Goal: Task Accomplishment & Management: Manage account settings

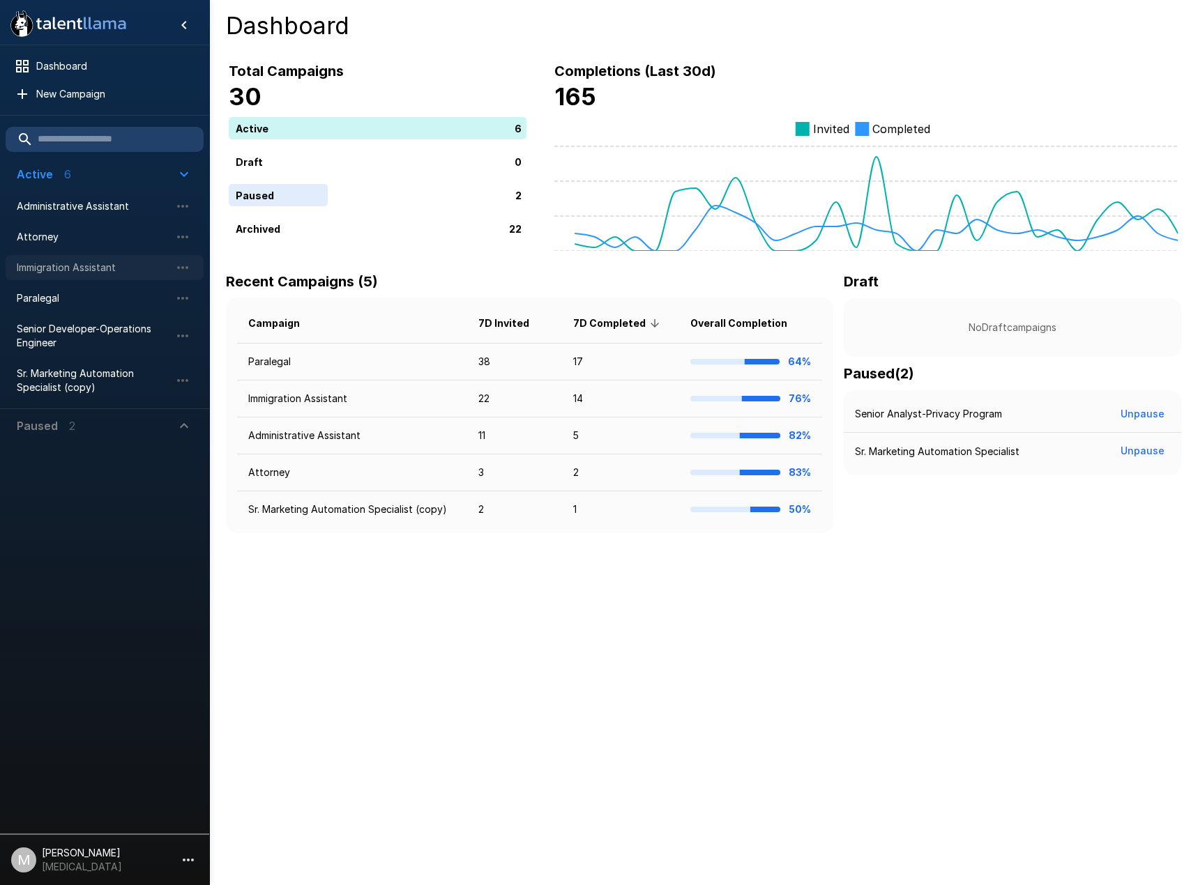
click at [47, 261] on span "Immigration Assistant" at bounding box center [93, 268] width 153 height 14
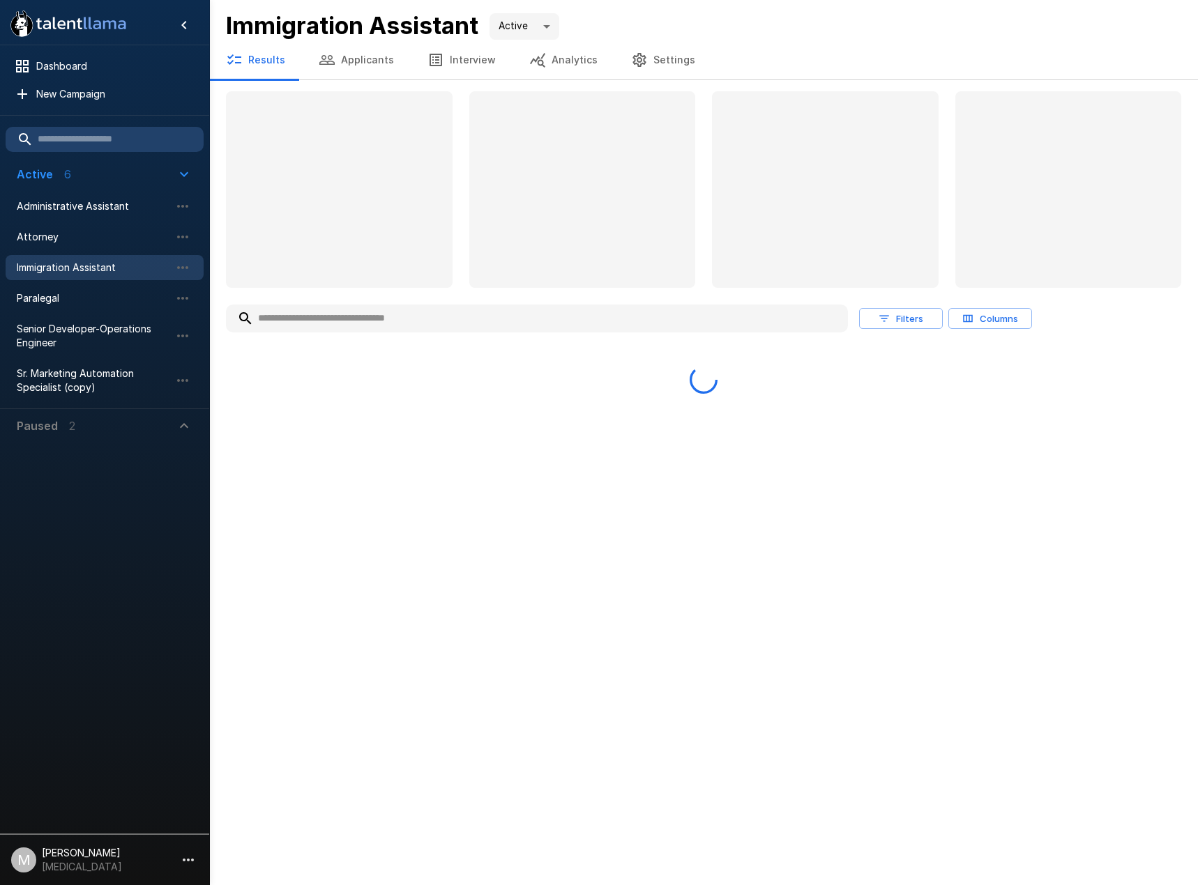
click at [335, 324] on input "text" at bounding box center [537, 318] width 622 height 25
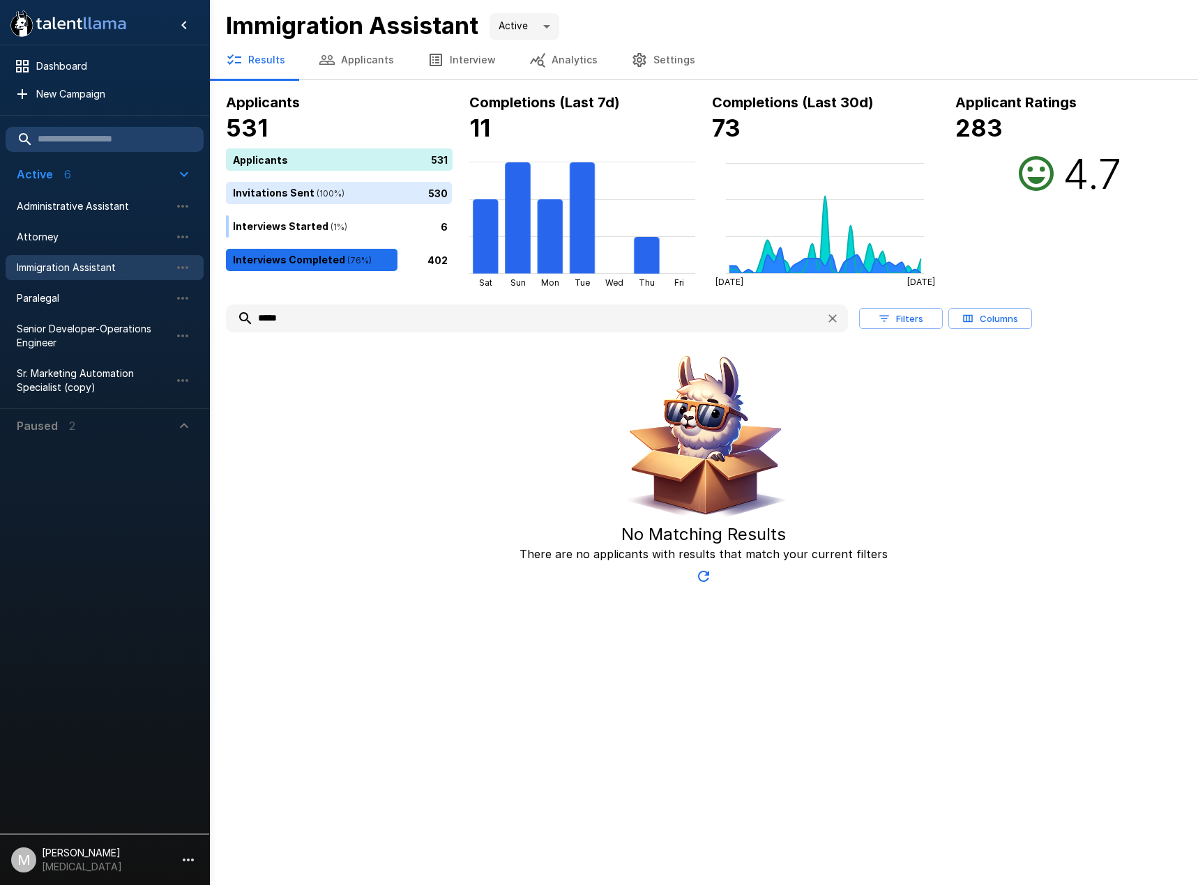
type input "*****"
click at [352, 76] on button "Applicants" at bounding box center [356, 59] width 109 height 39
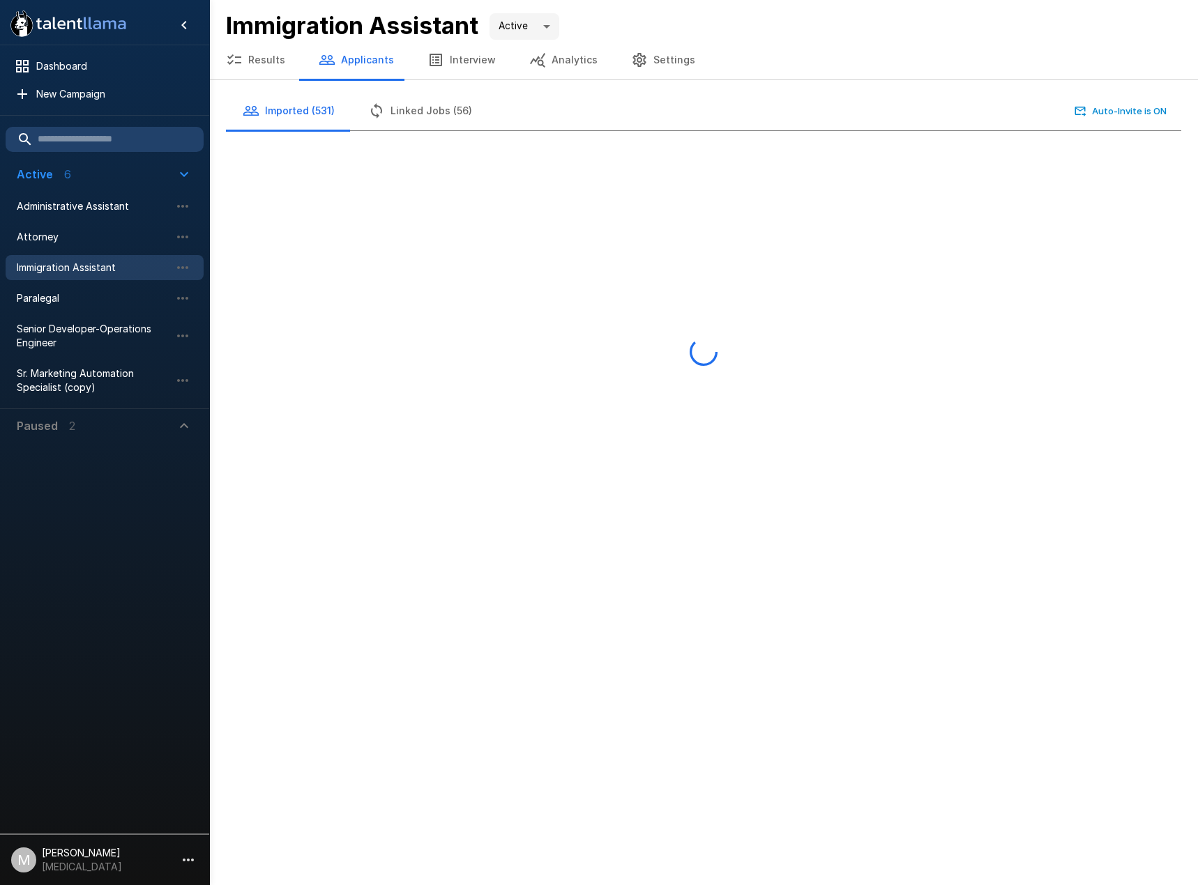
click at [357, 63] on button "Applicants" at bounding box center [356, 59] width 109 height 39
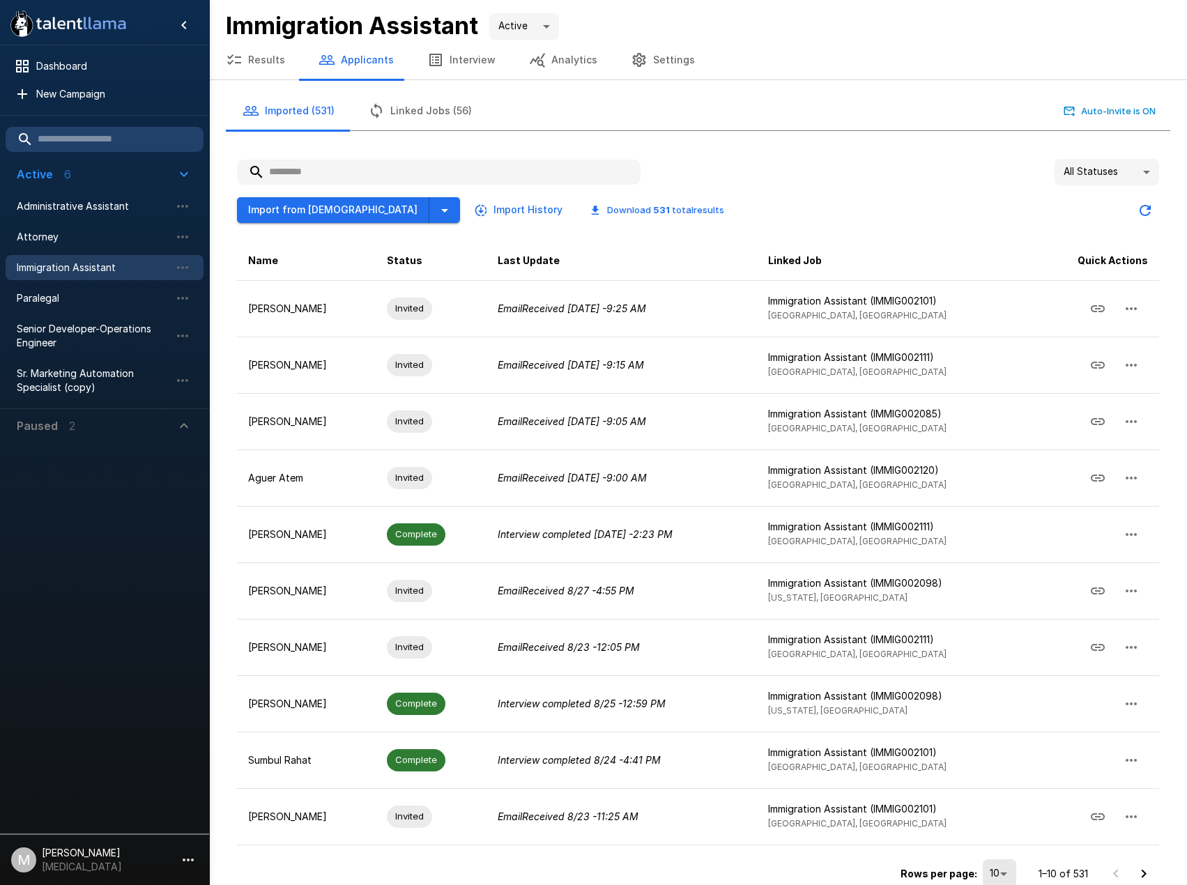
click at [353, 183] on input "text" at bounding box center [439, 172] width 404 height 25
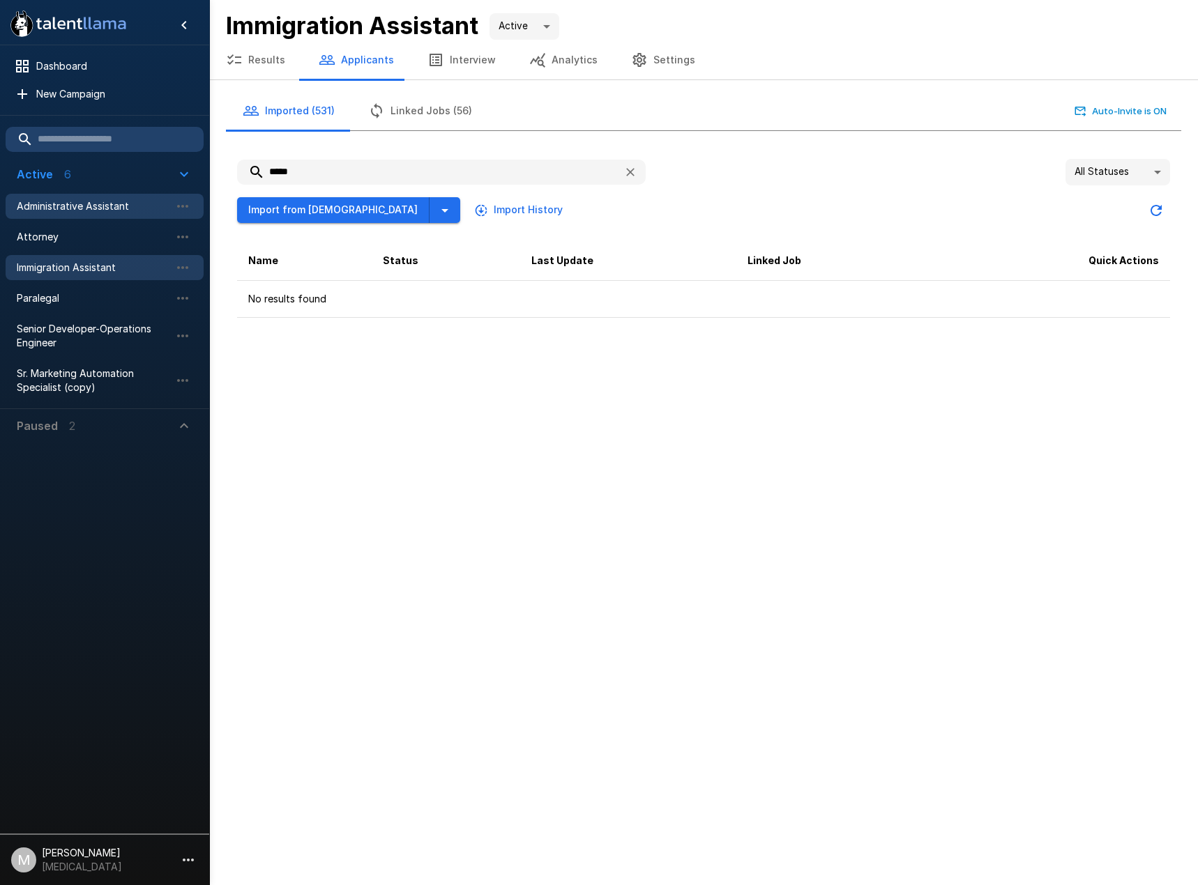
type input "*****"
click at [62, 201] on span "Administrative Assistant" at bounding box center [93, 206] width 153 height 14
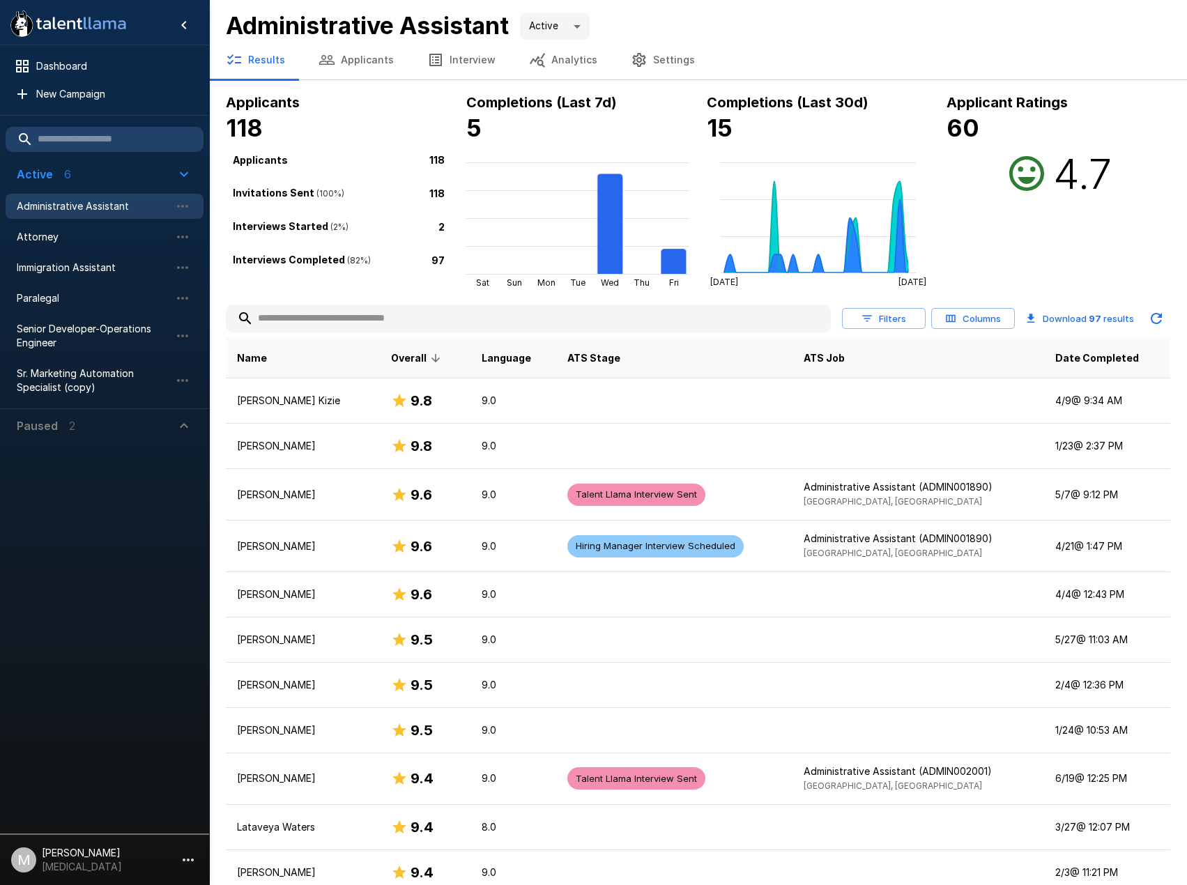
click at [376, 319] on input "text" at bounding box center [528, 318] width 605 height 25
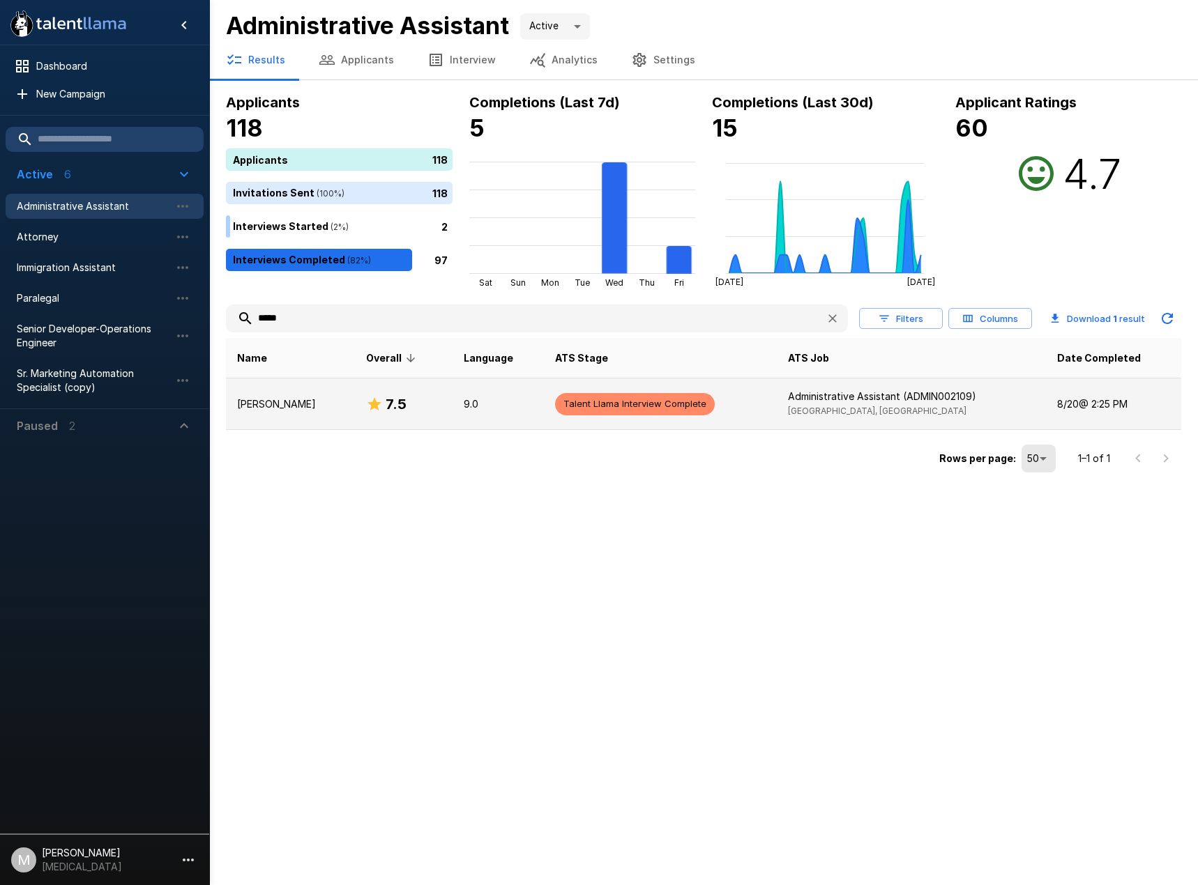
type input "*****"
click at [320, 390] on td "[PERSON_NAME]" at bounding box center [290, 405] width 129 height 52
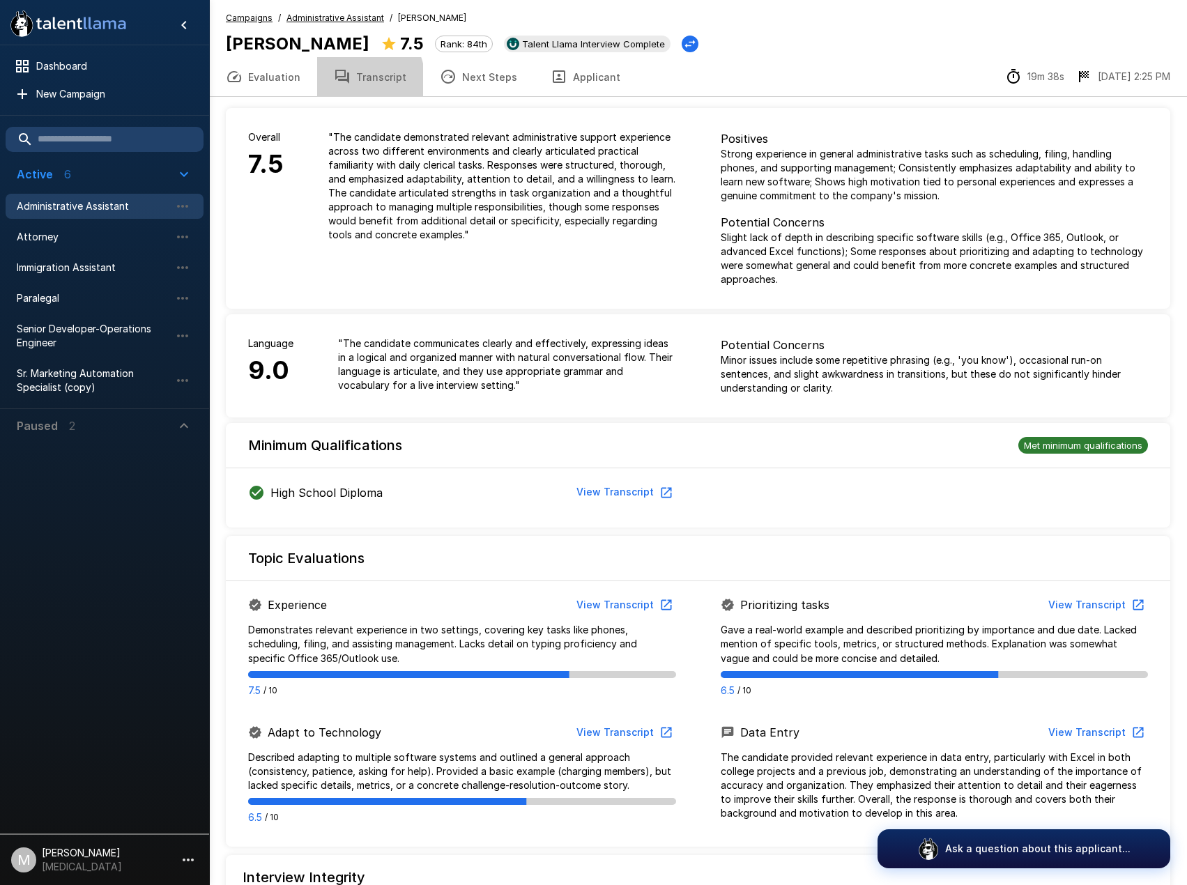
click at [353, 80] on button "Transcript" at bounding box center [370, 76] width 106 height 39
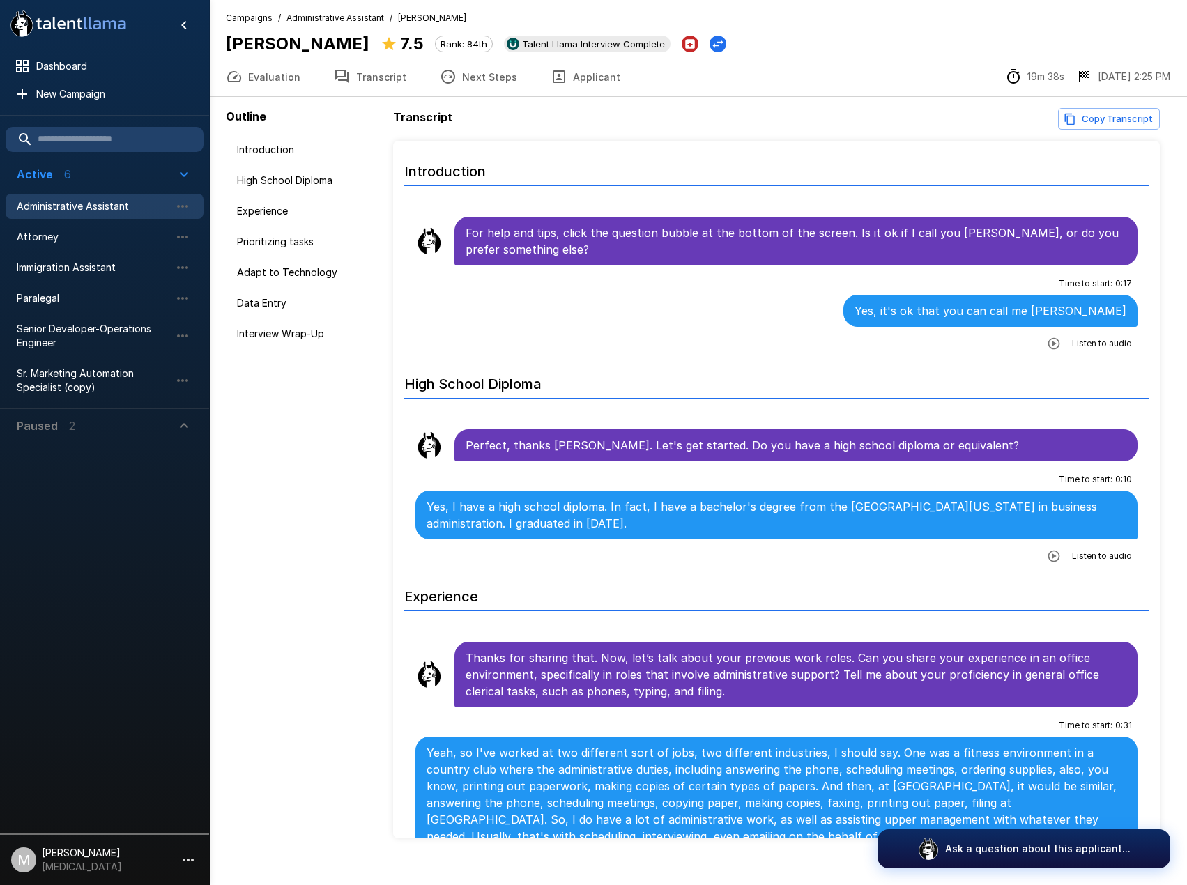
click at [560, 78] on button "Applicant" at bounding box center [585, 76] width 103 height 39
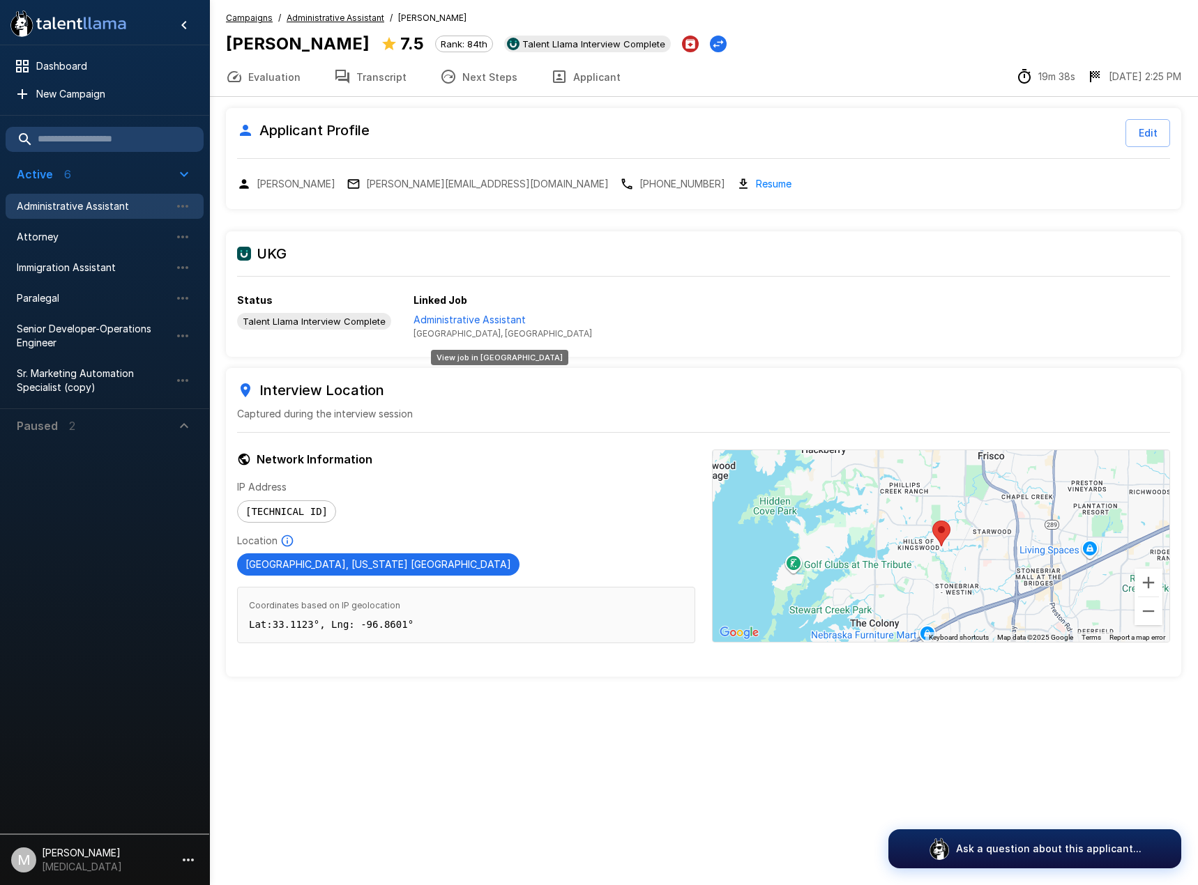
click at [465, 319] on p "Administrative Assistant" at bounding box center [502, 320] width 178 height 14
click at [366, 72] on button "Transcript" at bounding box center [370, 76] width 106 height 39
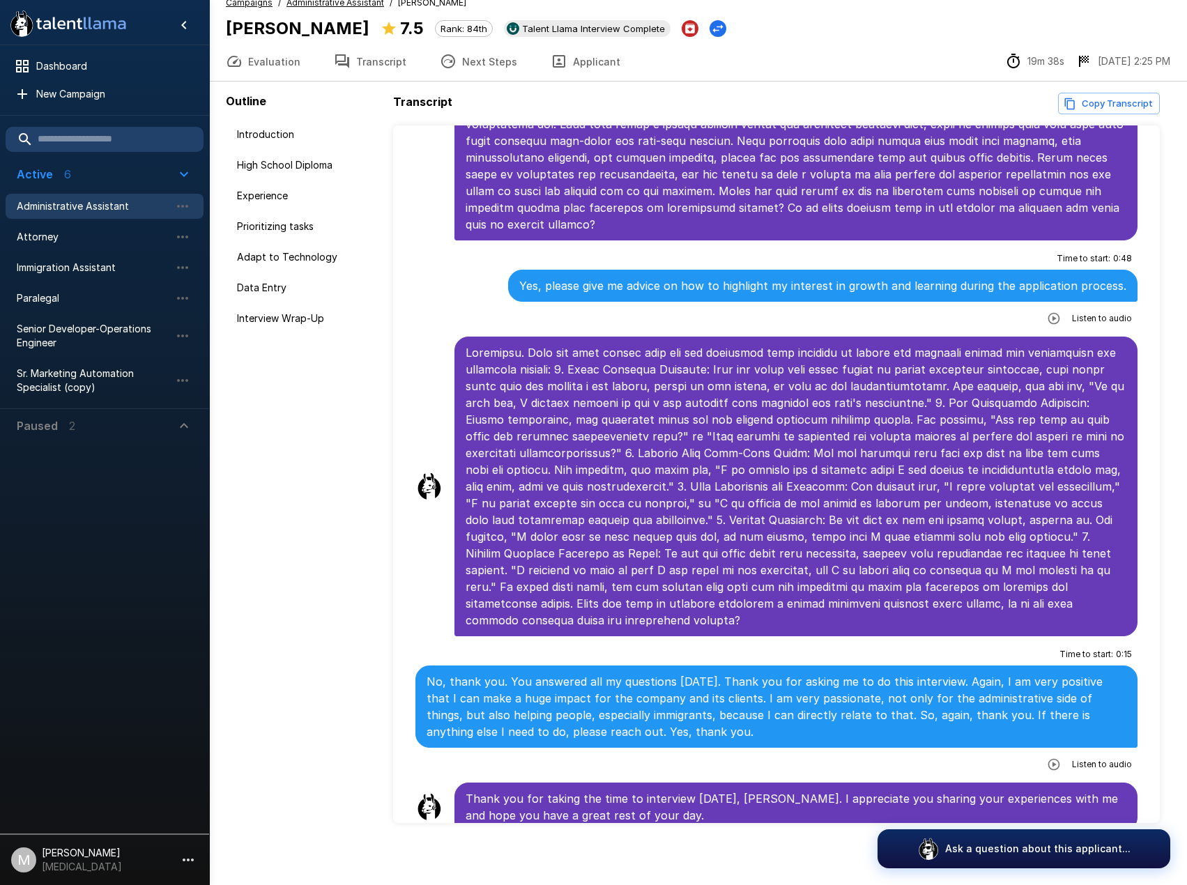
scroll to position [20, 0]
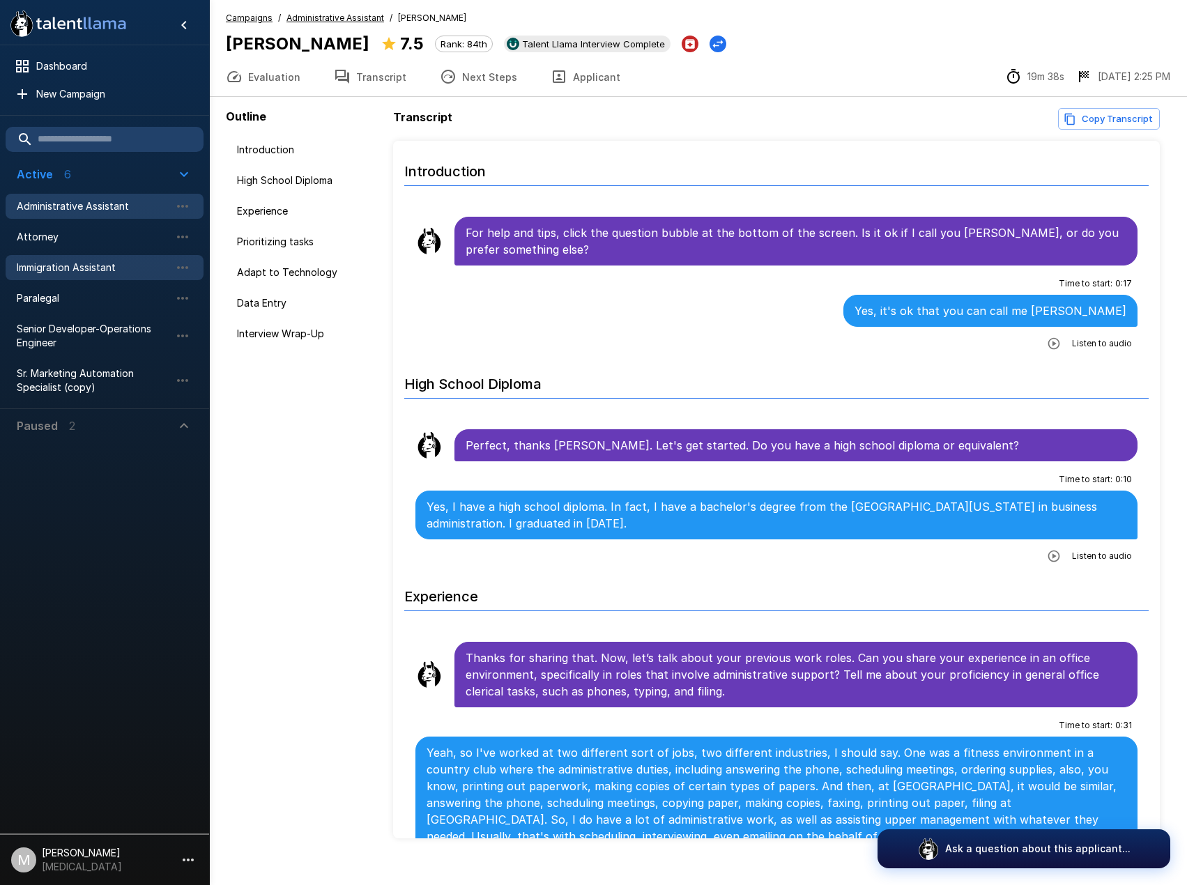
click at [48, 267] on span "Immigration Assistant" at bounding box center [93, 268] width 153 height 14
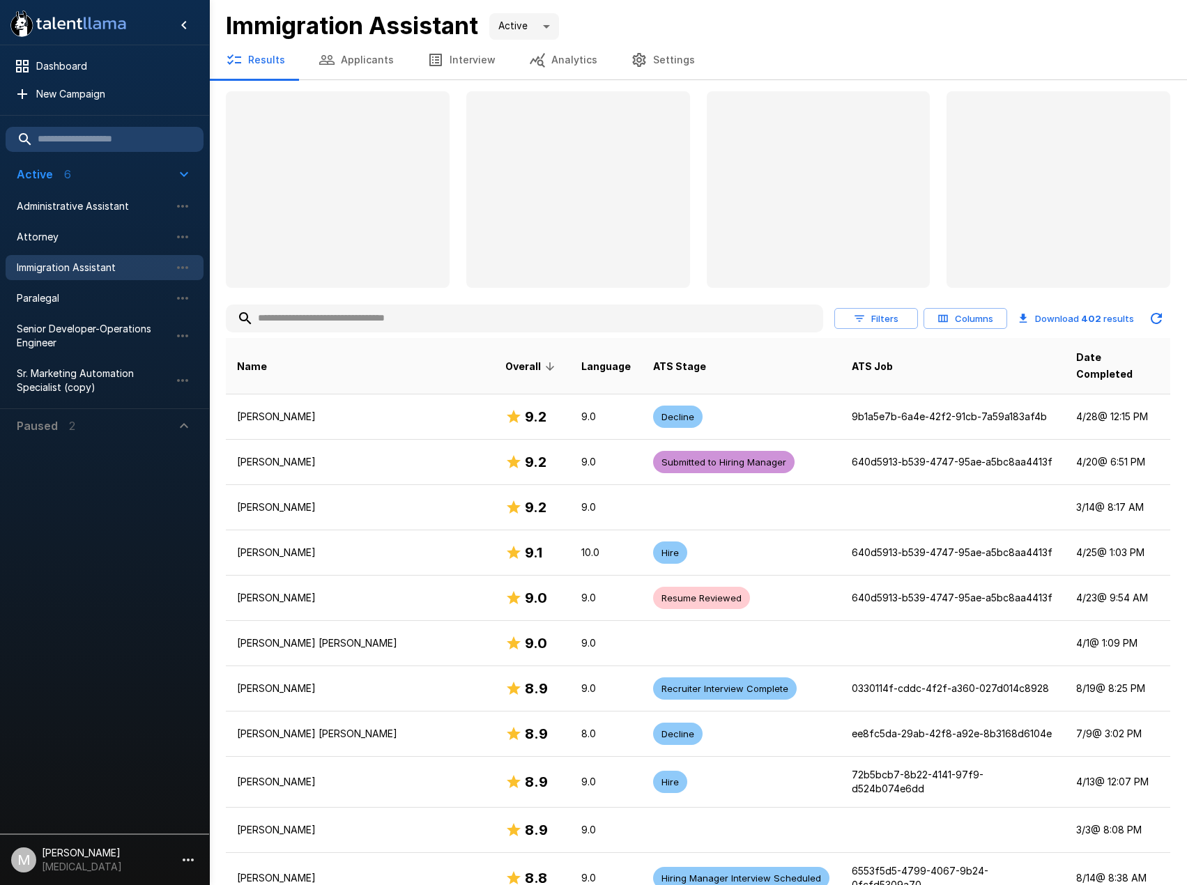
click at [342, 54] on button "Applicants" at bounding box center [356, 59] width 109 height 39
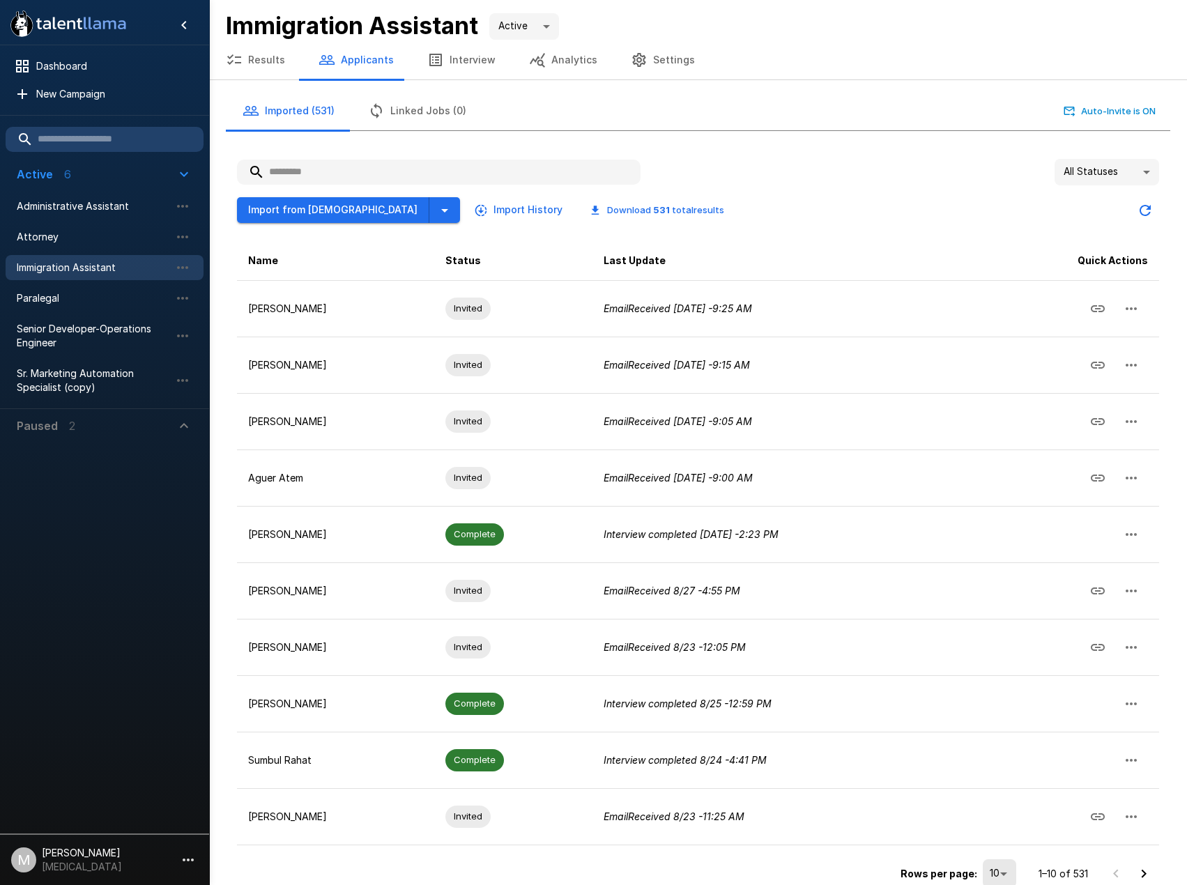
click at [277, 58] on button "Results" at bounding box center [255, 59] width 93 height 39
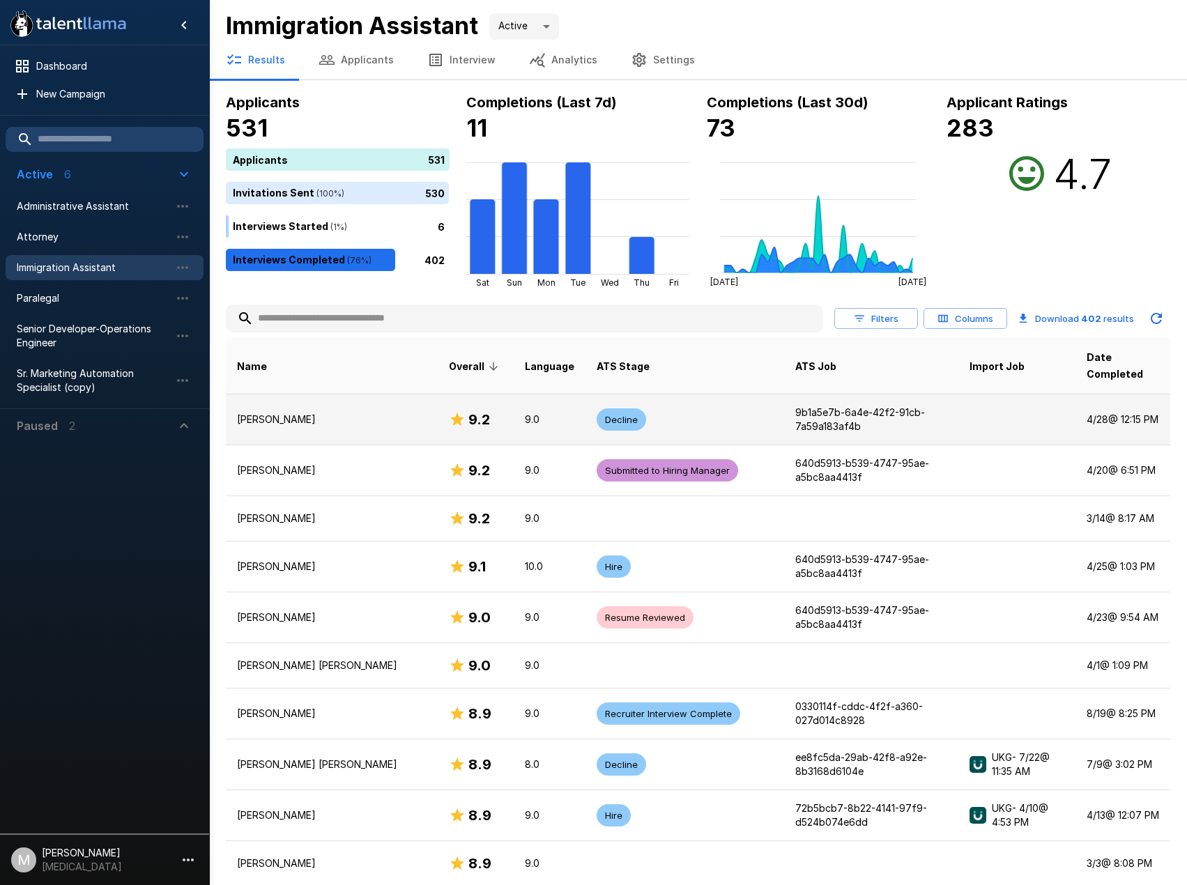
click at [438, 394] on td "9.2" at bounding box center [476, 419] width 76 height 51
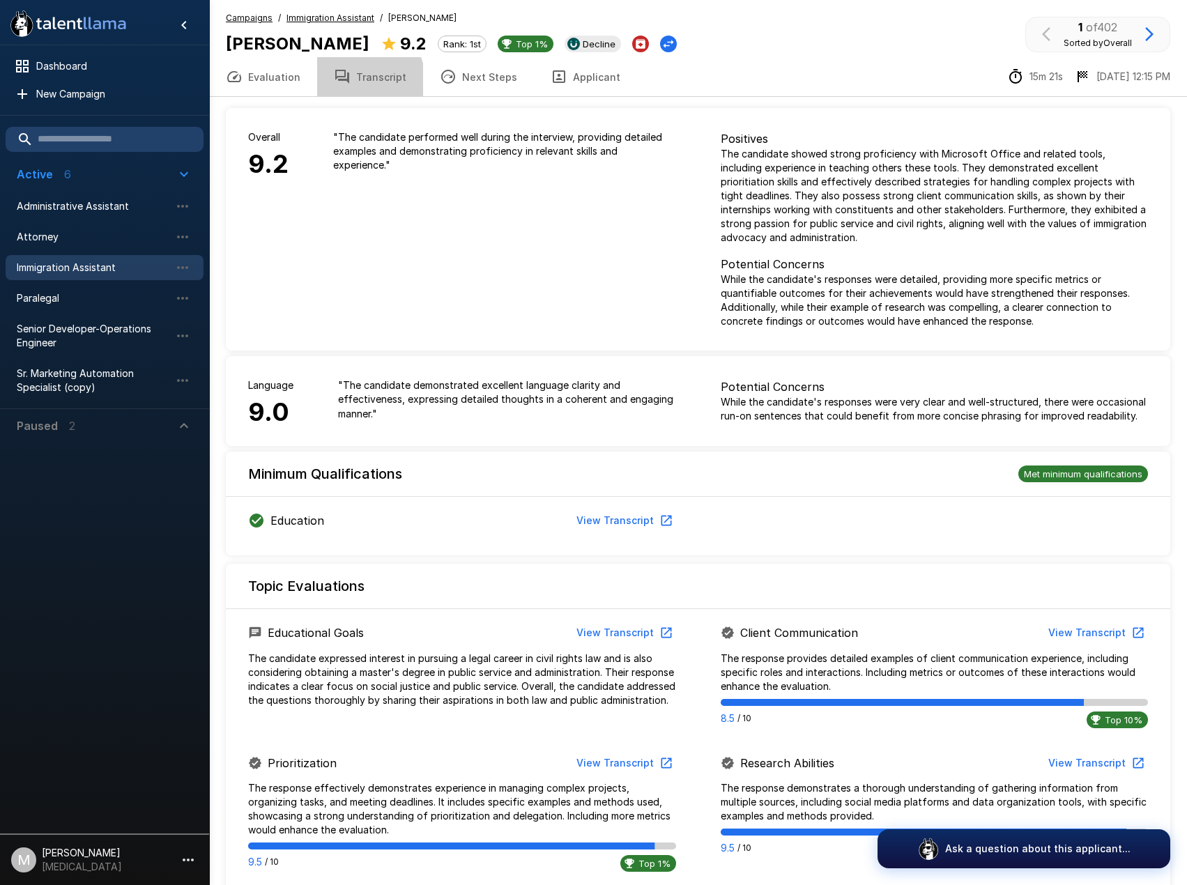
click at [347, 83] on button "Transcript" at bounding box center [370, 76] width 106 height 39
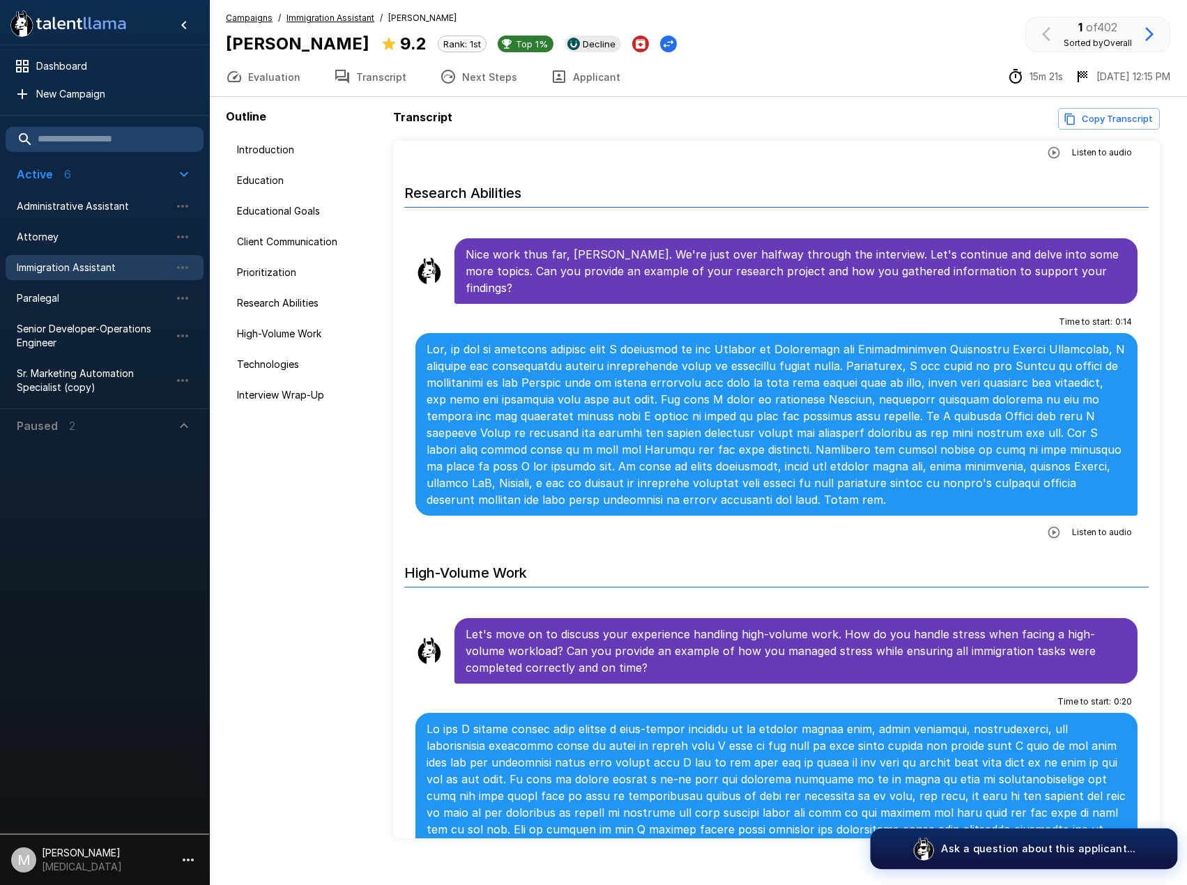
scroll to position [1394, 0]
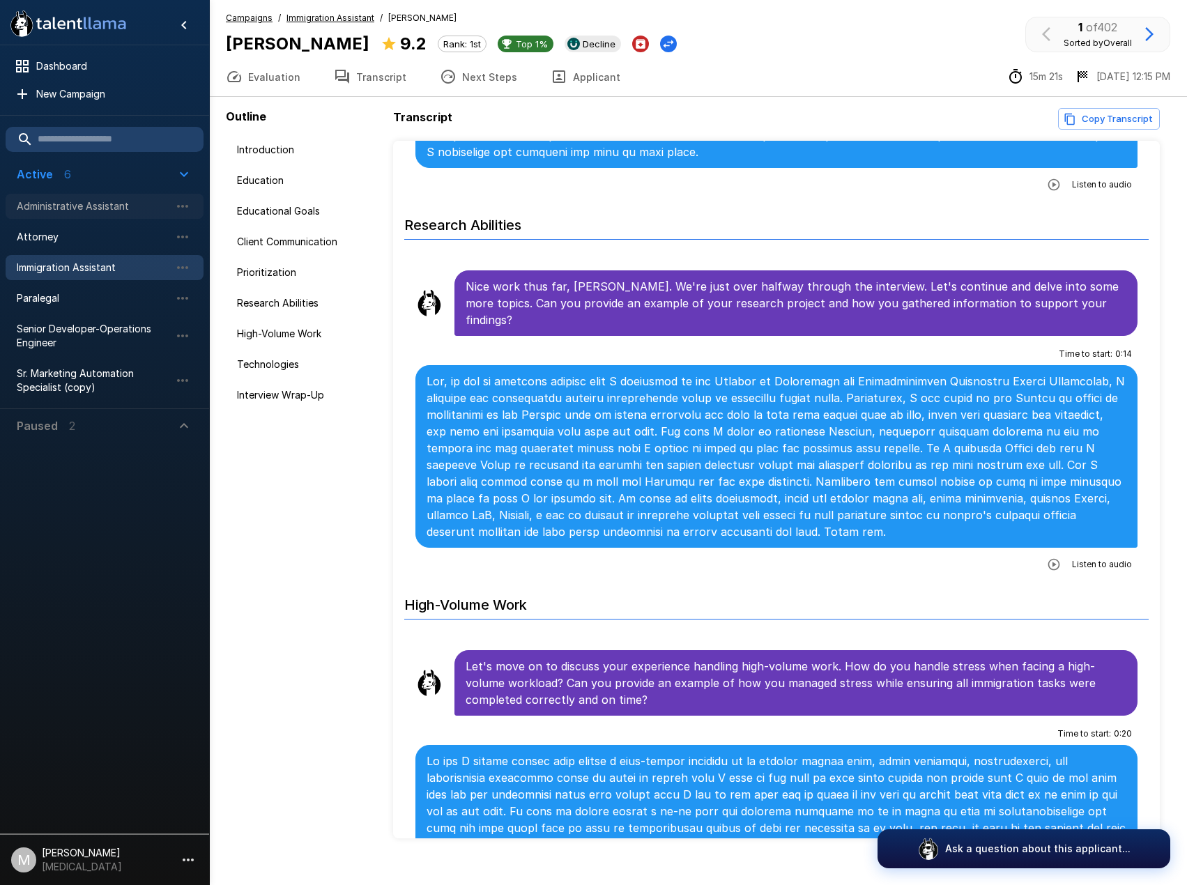
click at [94, 215] on div "Administrative Assistant" at bounding box center [105, 206] width 198 height 25
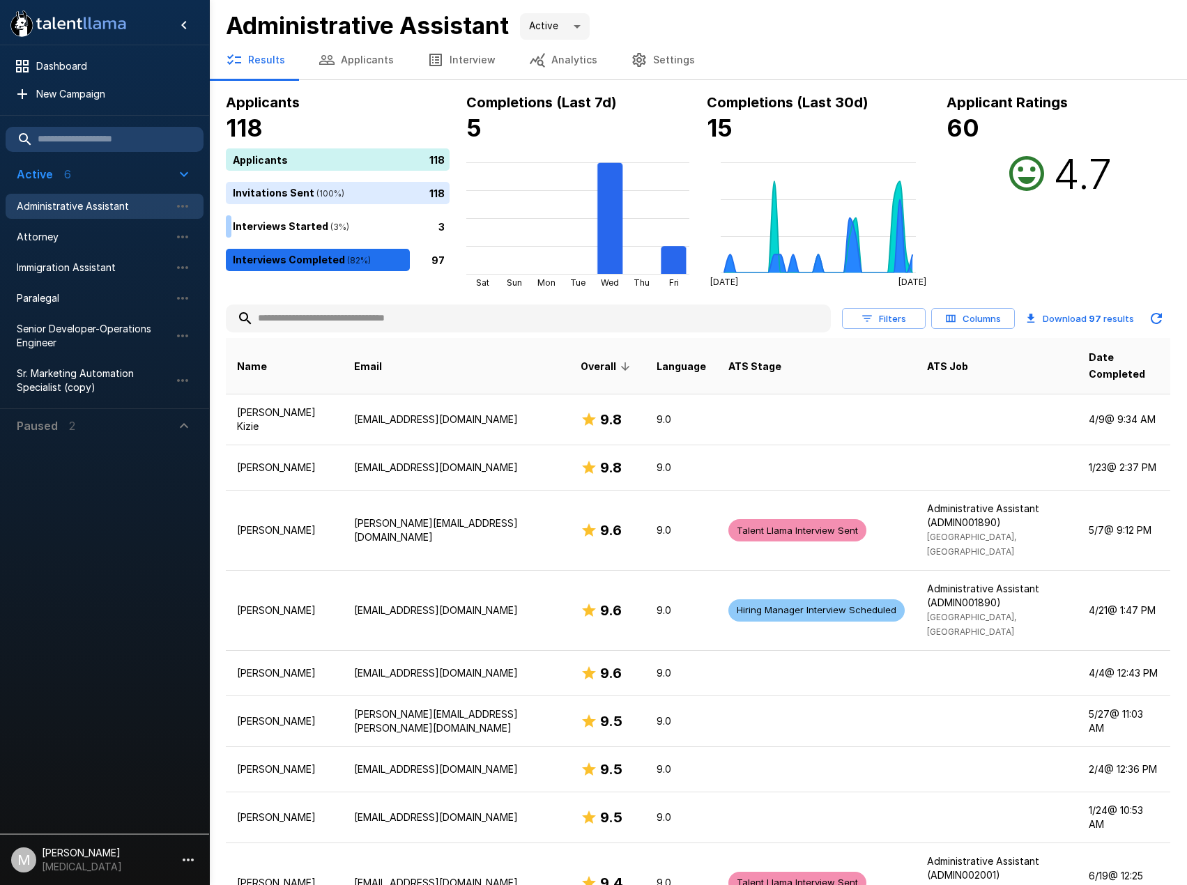
click at [339, 64] on button "Applicants" at bounding box center [356, 59] width 109 height 39
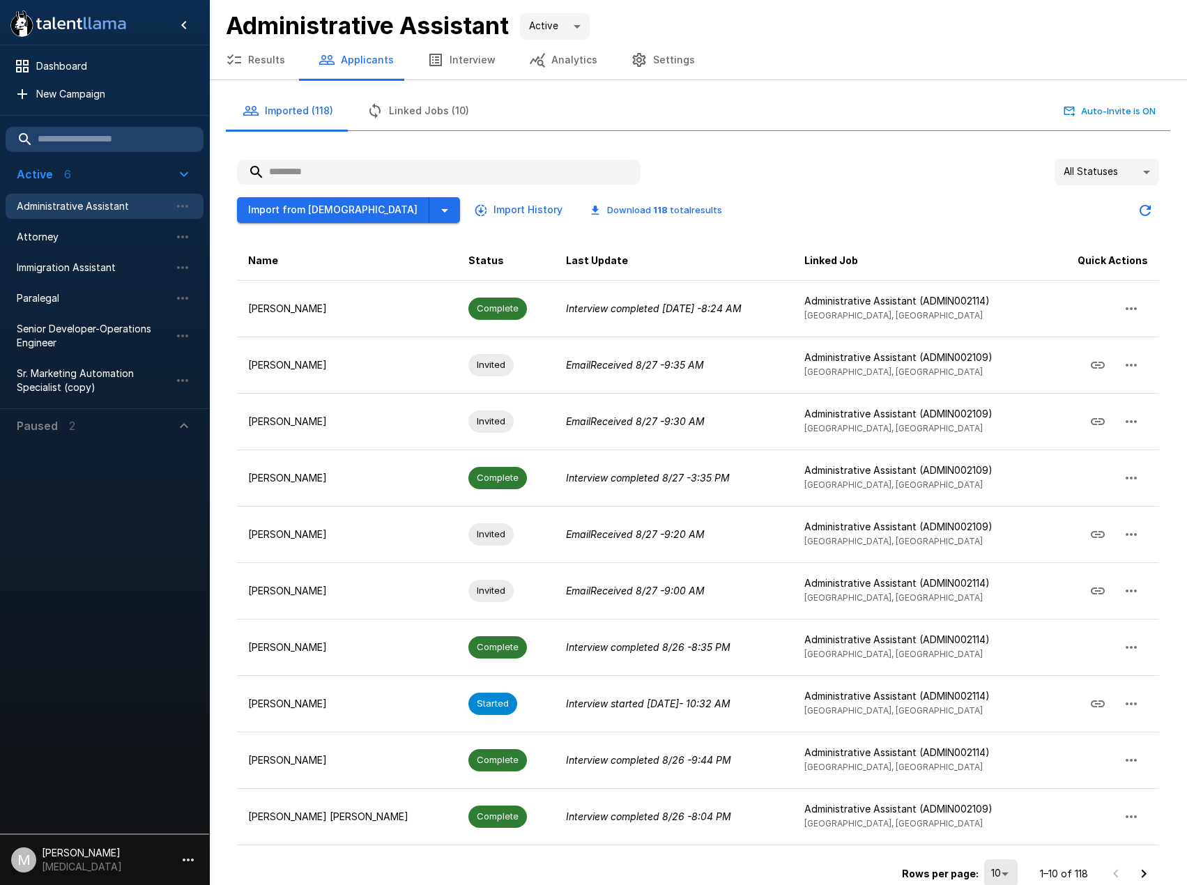
click at [418, 174] on input "text" at bounding box center [439, 172] width 404 height 25
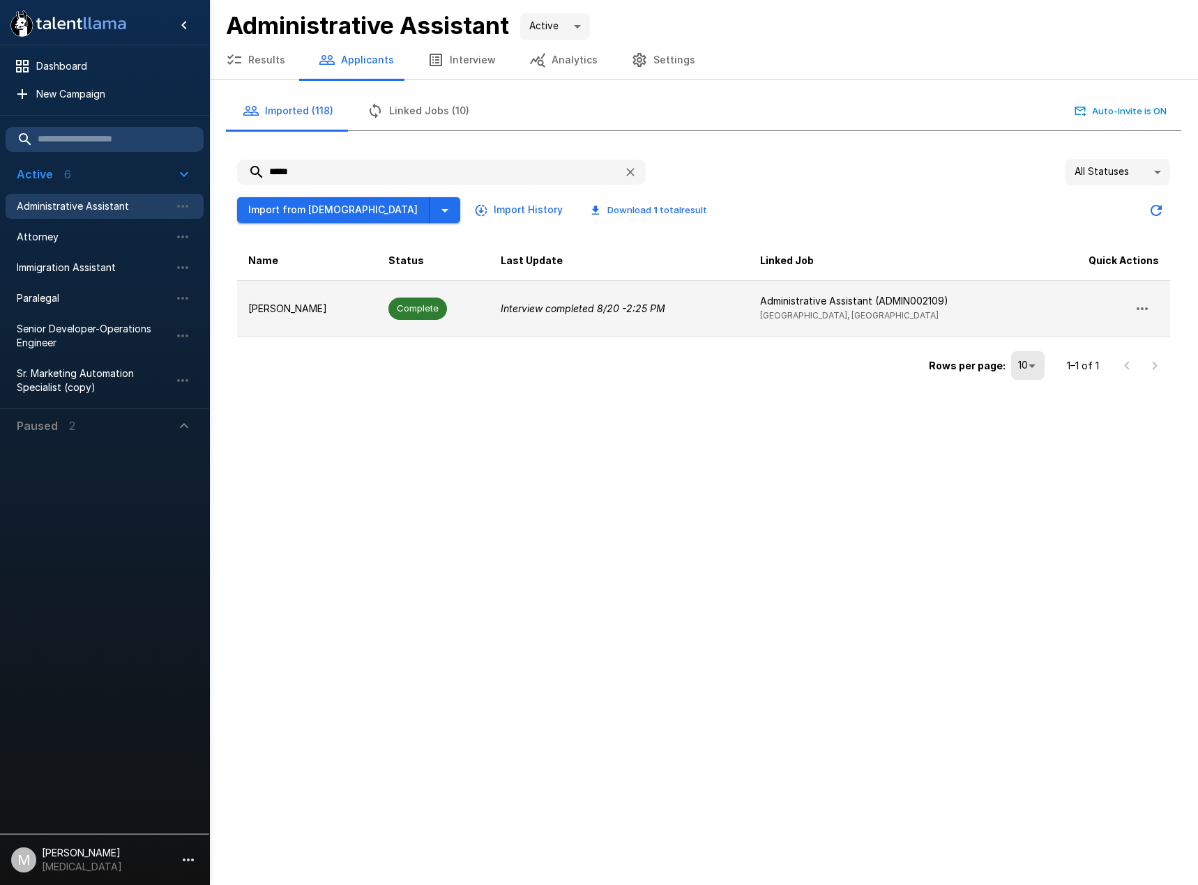
type input "*****"
click at [386, 312] on td "Complete" at bounding box center [433, 308] width 112 height 56
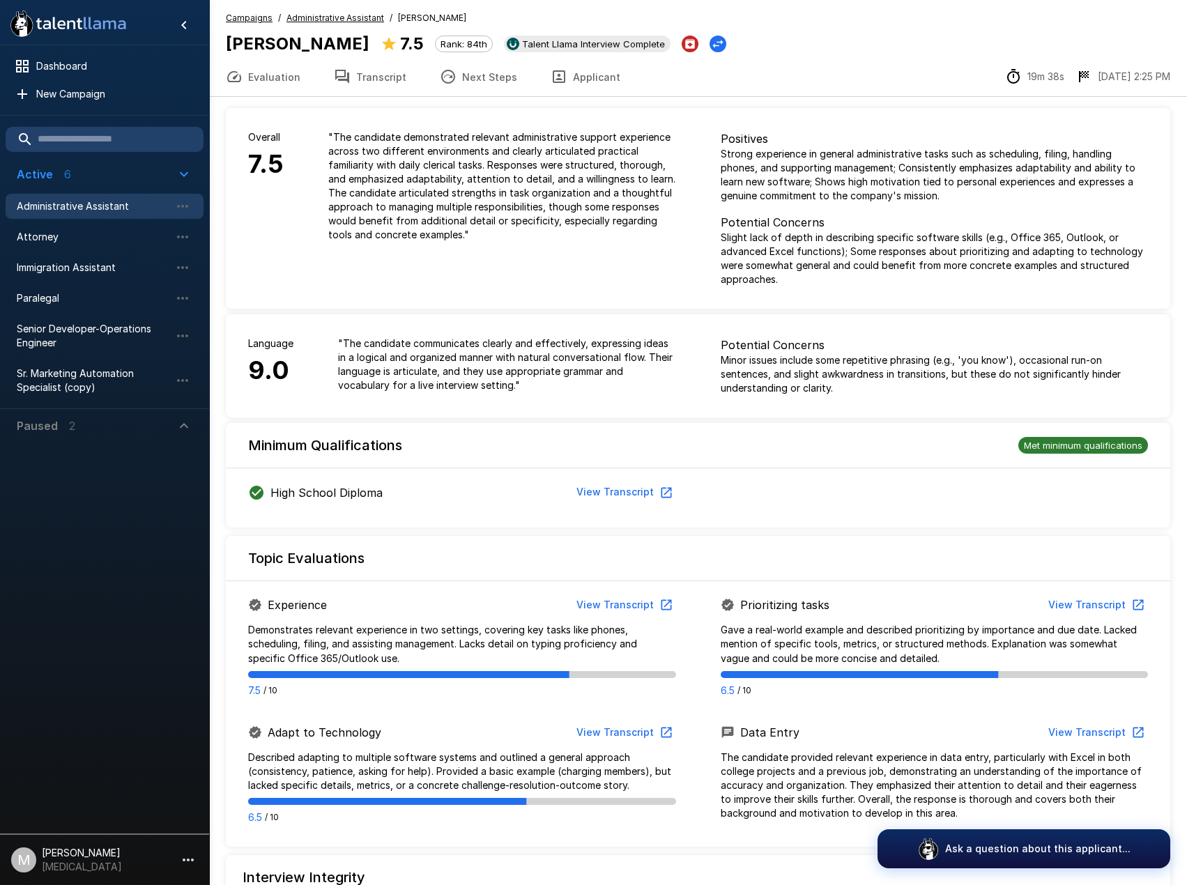
drag, startPoint x: 369, startPoint y: 87, endPoint x: 1170, endPoint y: 258, distance: 819.7
click at [369, 86] on button "Transcript" at bounding box center [370, 76] width 106 height 39
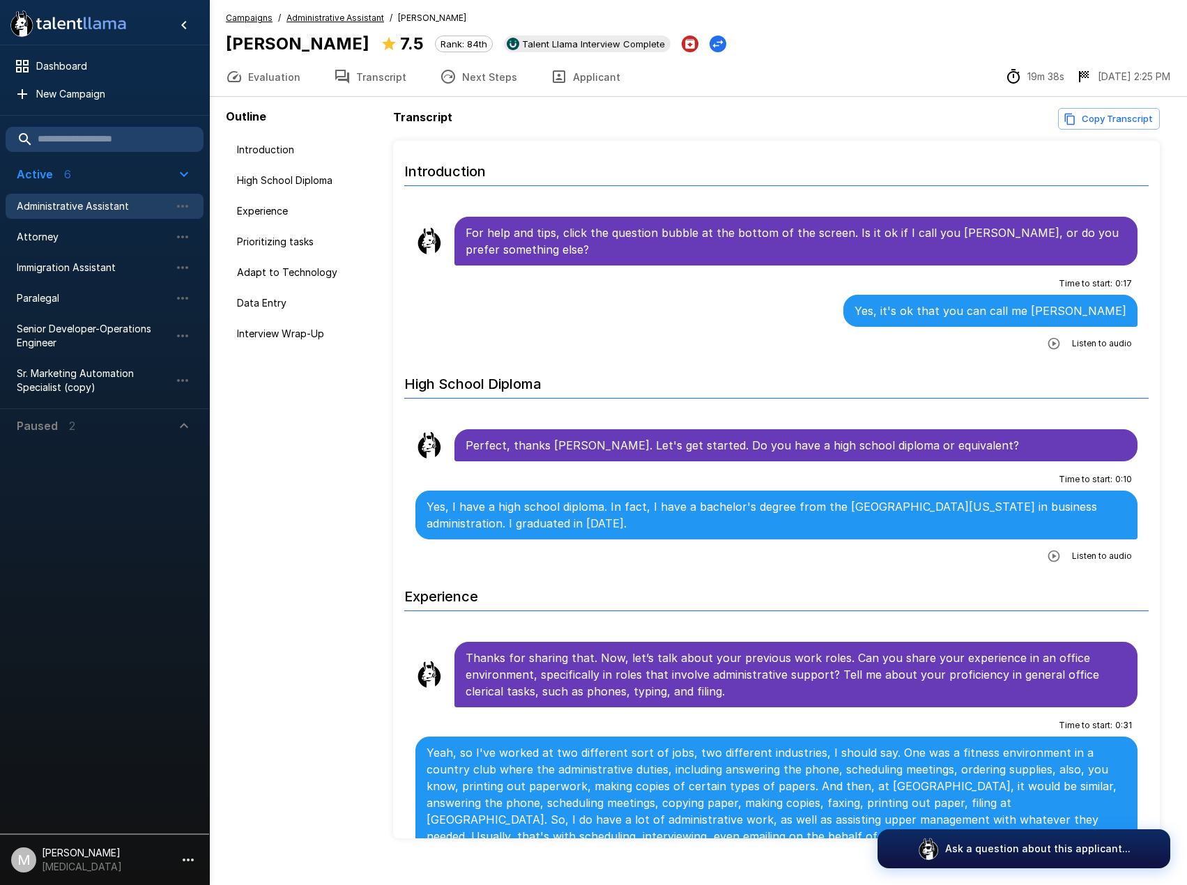
scroll to position [20, 0]
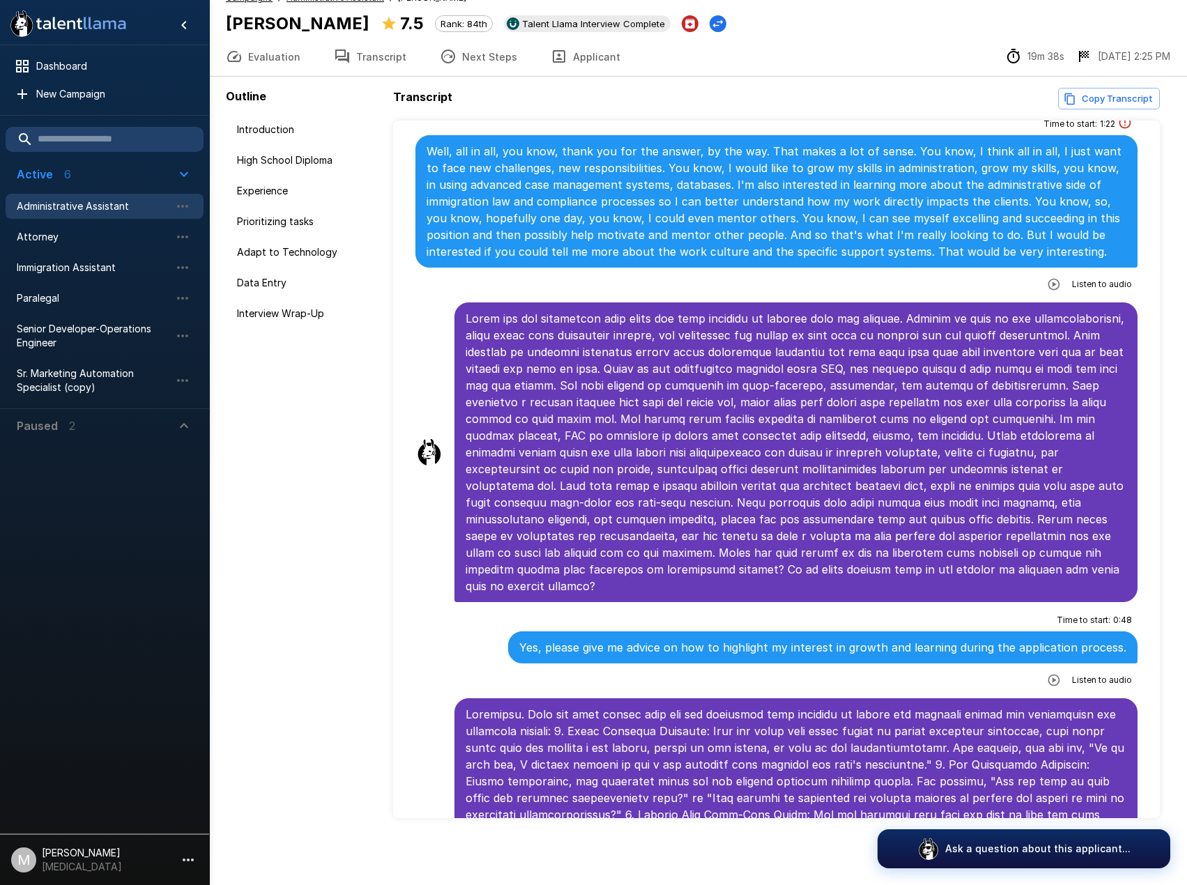
scroll to position [3109, 0]
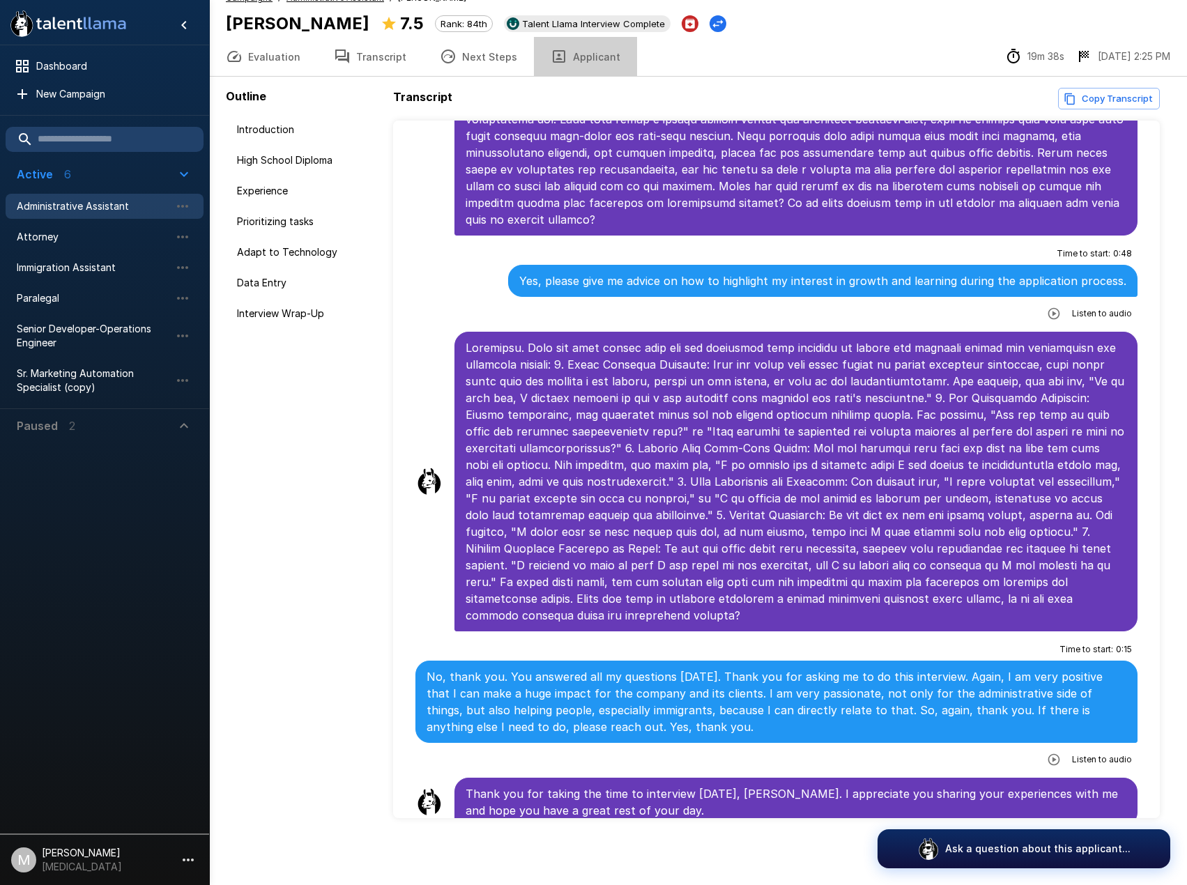
click at [605, 59] on button "Applicant" at bounding box center [585, 56] width 103 height 39
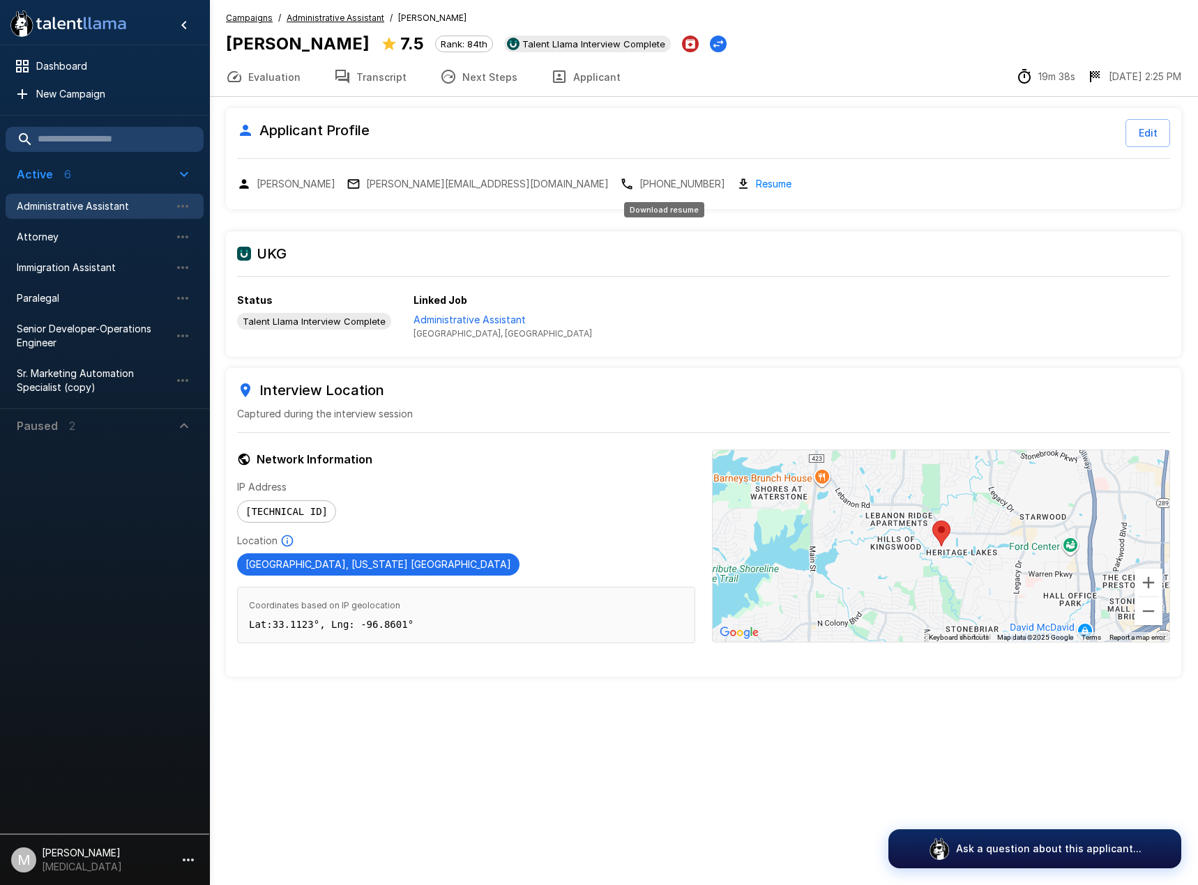
click at [736, 181] on div "Resume" at bounding box center [763, 184] width 55 height 16
click at [756, 180] on link "Resume" at bounding box center [774, 184] width 36 height 16
click at [756, 187] on link "Resume" at bounding box center [774, 184] width 36 height 16
click at [82, 218] on div "Administrative Assistant" at bounding box center [105, 206] width 198 height 25
click at [360, 86] on div ".st0{fill:#FFFFFF;} .st1{fill:#76a4ed;} Dashboard New Campaign Active 6 Adminis…" at bounding box center [703, 372] width 989 height 744
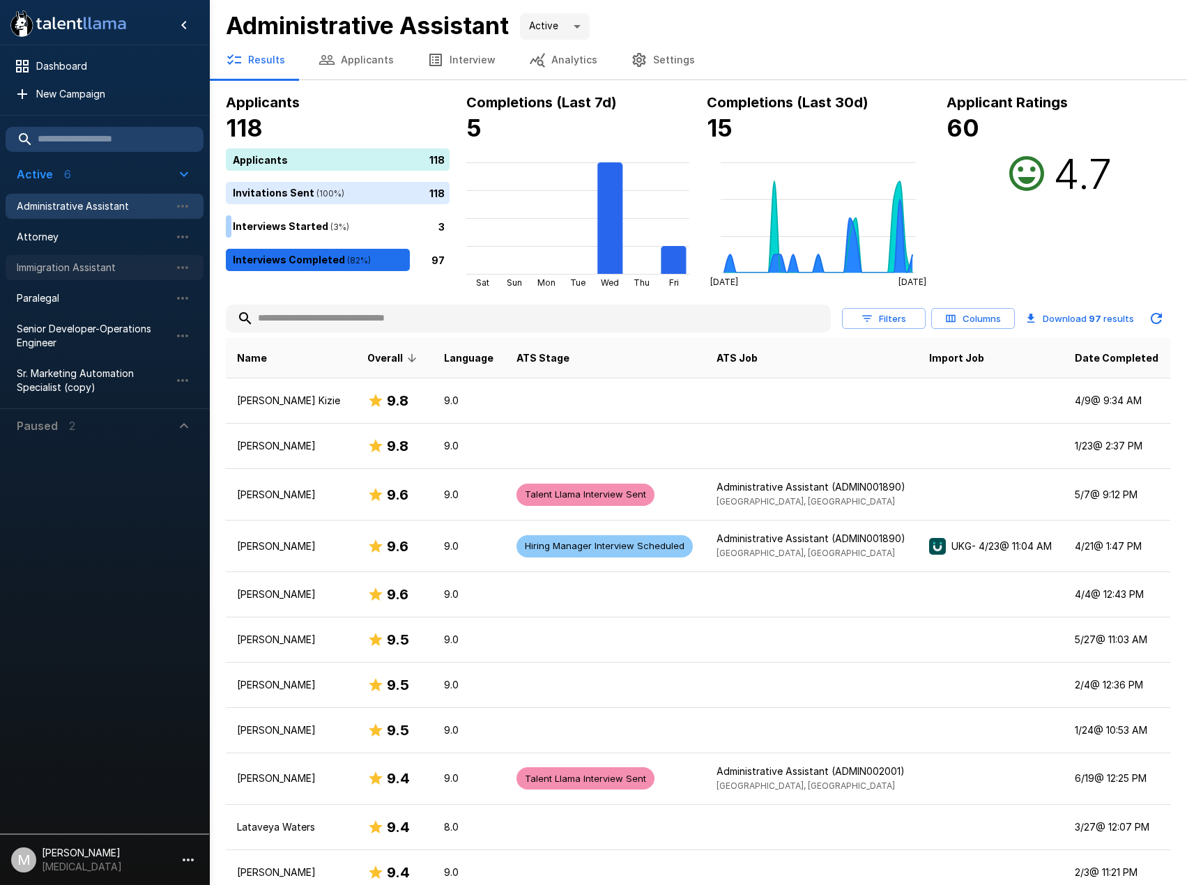
click at [102, 273] on span "Immigration Assistant" at bounding box center [93, 268] width 153 height 14
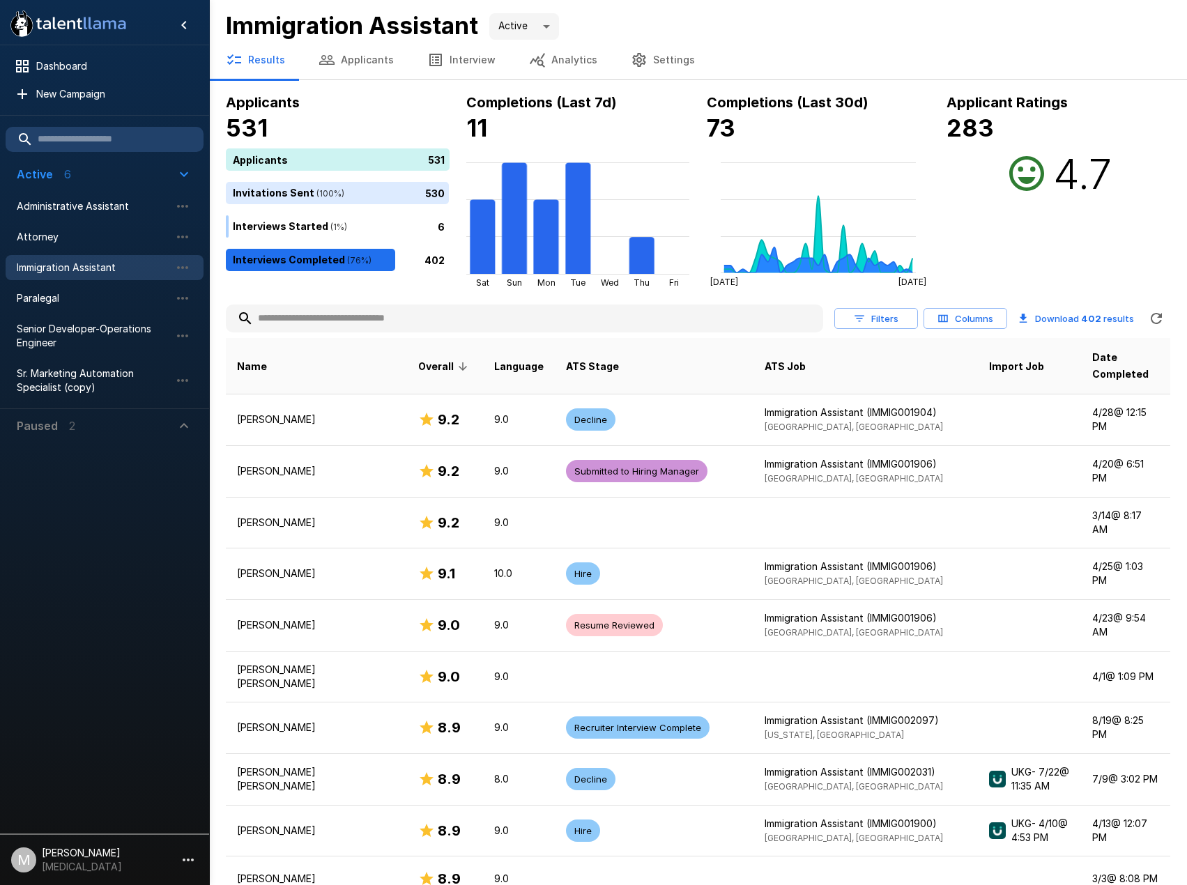
click at [368, 59] on button "Applicants" at bounding box center [356, 59] width 109 height 39
